Goal: Information Seeking & Learning: Learn about a topic

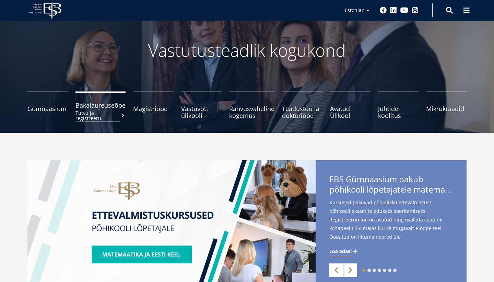
scroll to position [38, 0]
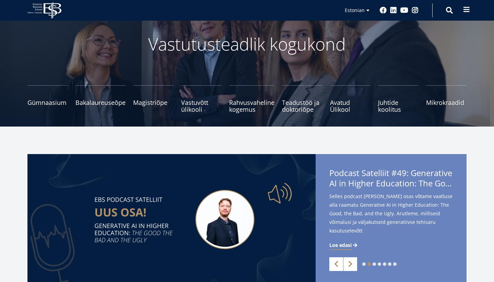
click at [473, 8] on button at bounding box center [467, 10] width 14 height 14
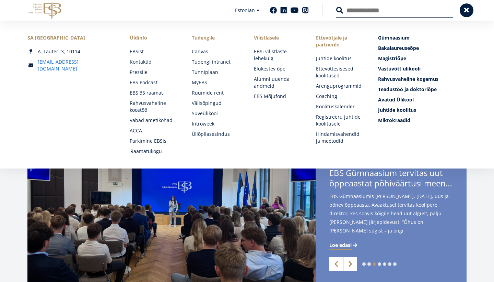
click at [152, 151] on link "Raamatukogu" at bounding box center [154, 151] width 48 height 7
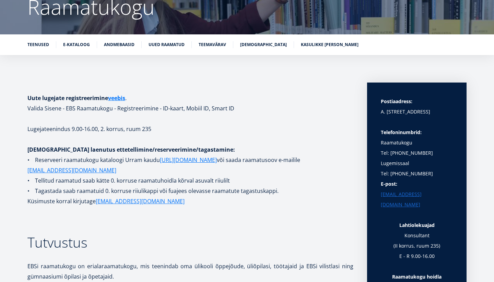
scroll to position [77, 0]
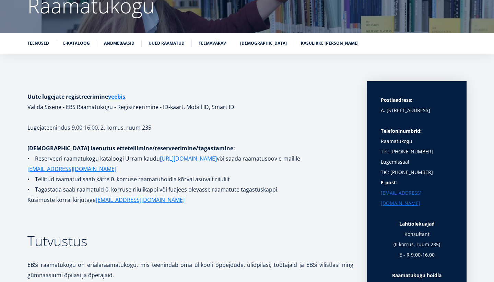
click at [167, 157] on link "[URL][DOMAIN_NAME]" at bounding box center [188, 158] width 57 height 10
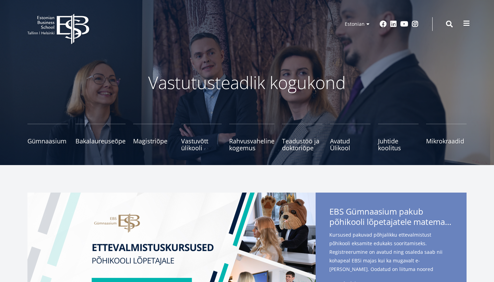
click at [470, 21] on button at bounding box center [467, 23] width 14 height 14
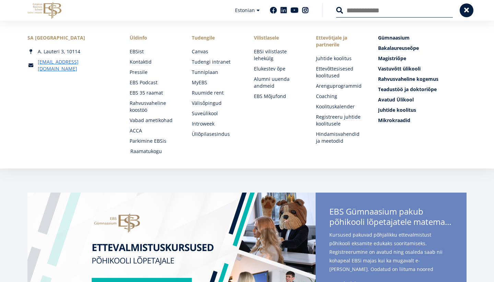
click at [151, 152] on link "Raamatukogu" at bounding box center [154, 151] width 48 height 7
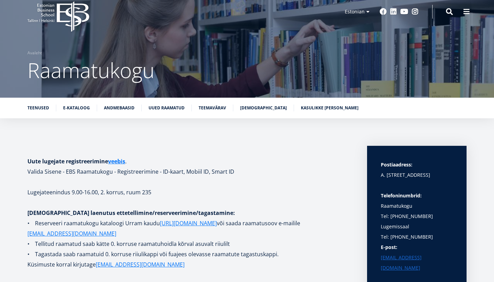
scroll to position [17, 0]
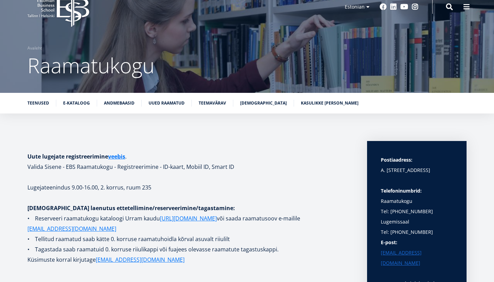
click at [116, 106] on ul "Teenused E-kataloog Andmebaasid Uued raamatud Teemavärav Raamatunäitused Kasuli…" at bounding box center [244, 105] width 446 height 10
click at [115, 99] on link "Andmebaasid" at bounding box center [119, 102] width 31 height 7
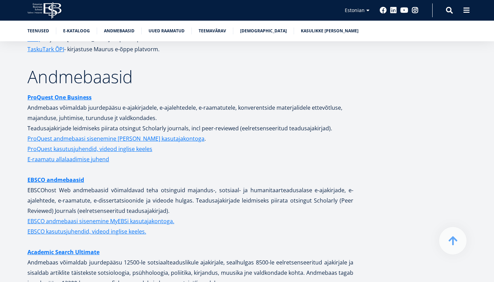
scroll to position [1305, 0]
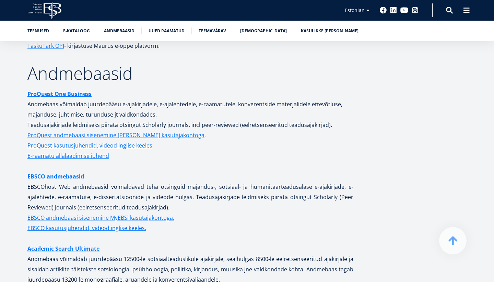
click at [77, 171] on link "EBSCO andmebaasid" at bounding box center [55, 176] width 57 height 10
